Goal: Check status

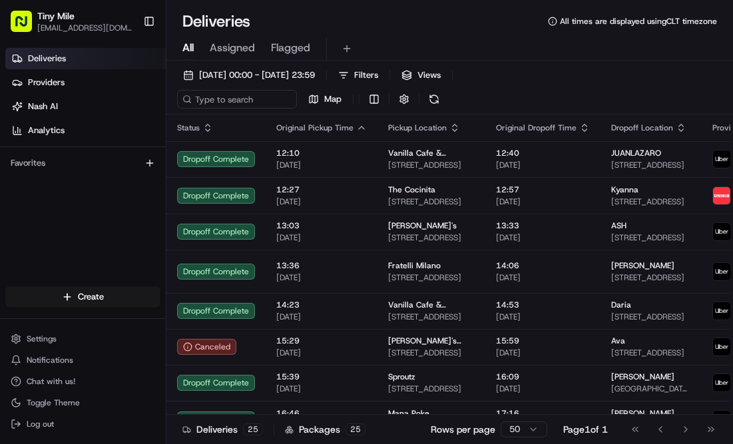
click at [357, 128] on icon "button" at bounding box center [361, 127] width 11 height 11
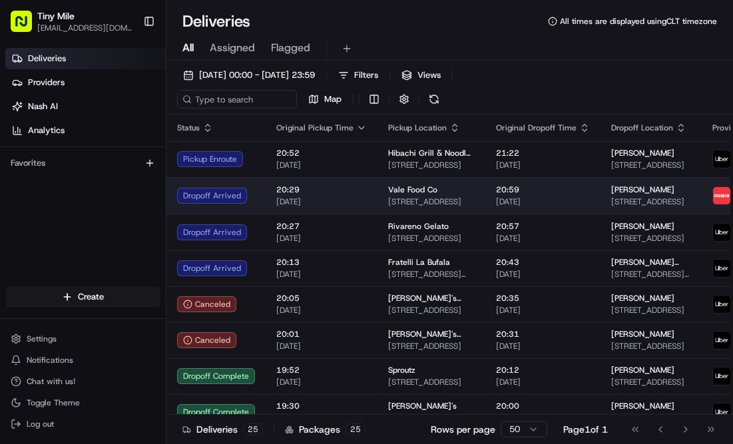
click at [617, 191] on div "molly" at bounding box center [651, 189] width 80 height 11
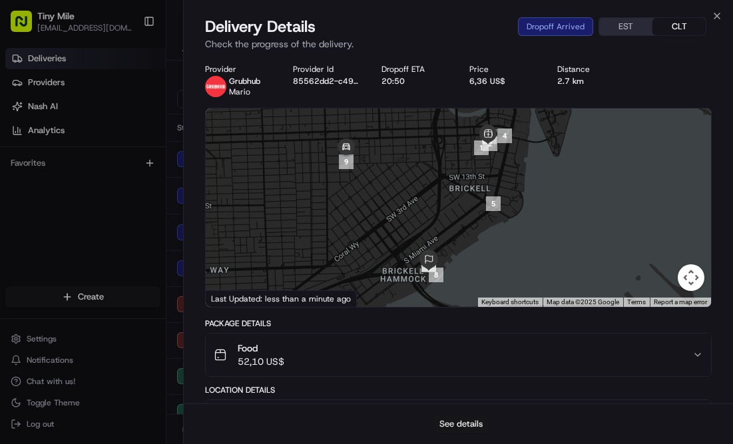
click at [480, 425] on button "See details" at bounding box center [460, 424] width 55 height 19
click at [0, 0] on body "Tiny Mile nihita_tdc@hotmail.com Toggle Sidebar Deliveries Providers Nash AI An…" at bounding box center [366, 222] width 733 height 444
